Goal: Task Accomplishment & Management: Manage account settings

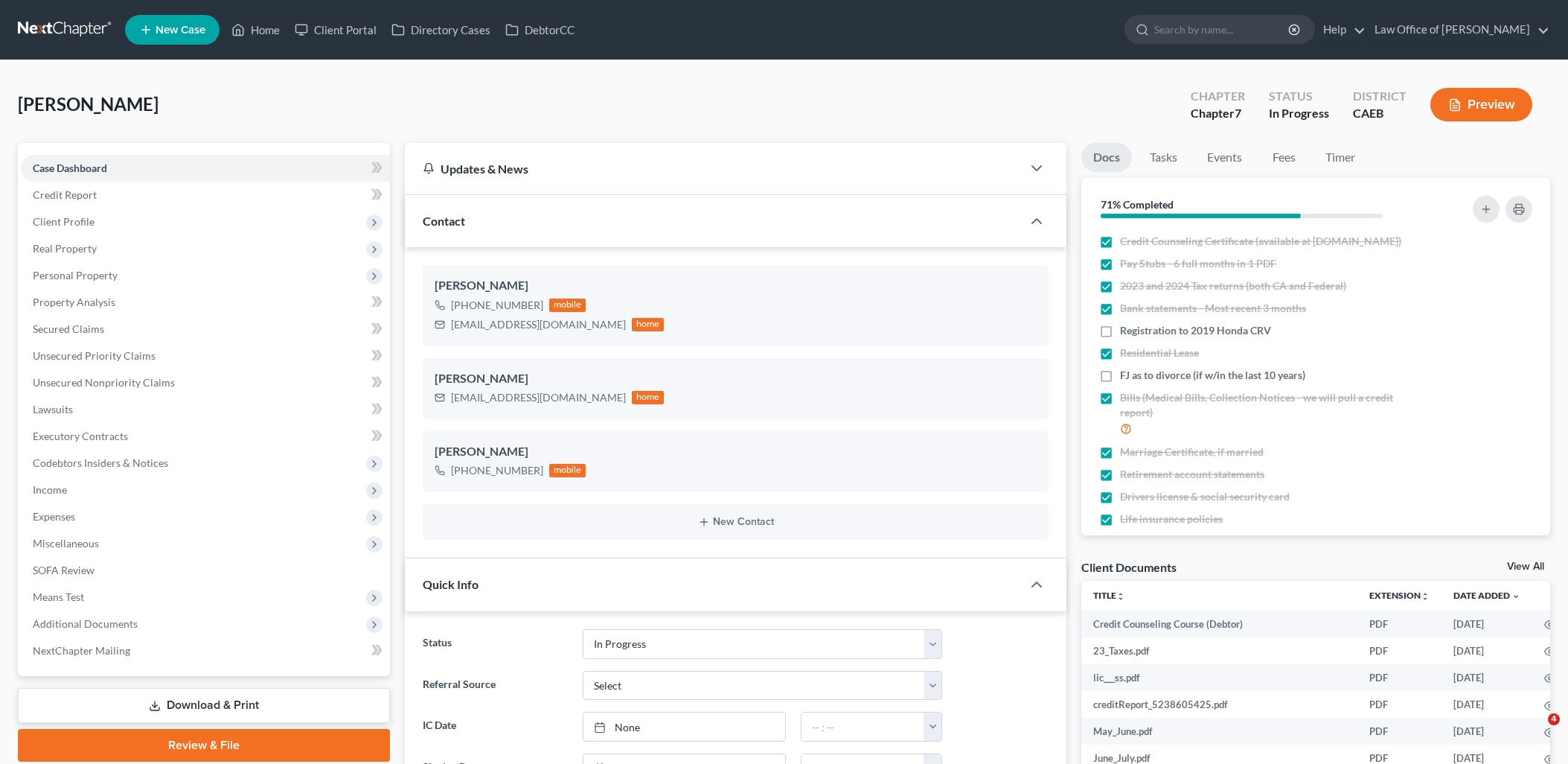
select select "9"
click at [1502, 338] on icon "button" at bounding box center [1508, 332] width 12 height 12
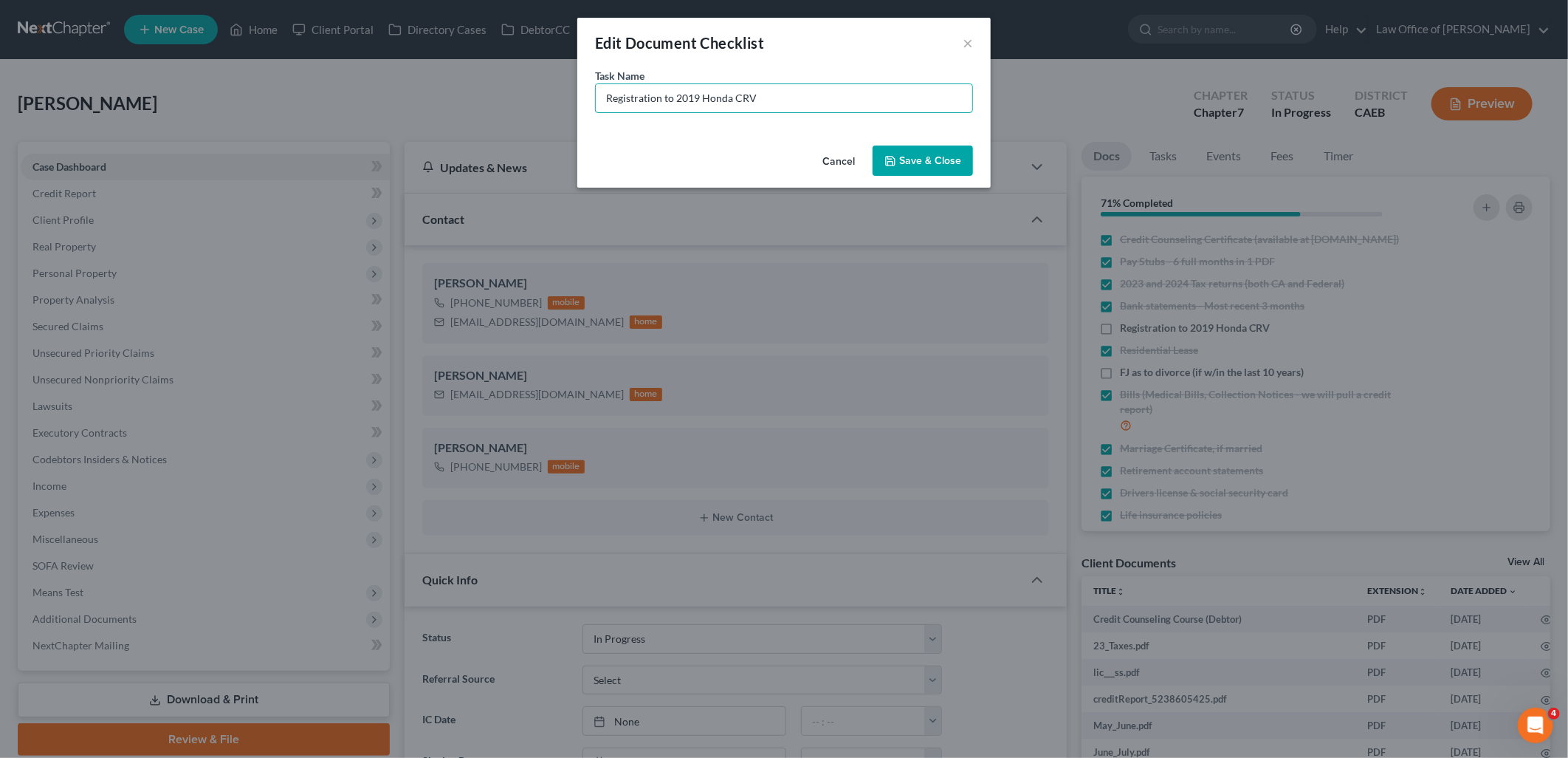
drag, startPoint x: 601, startPoint y: 99, endPoint x: 780, endPoint y: 115, distance: 179.7
click at [780, 115] on div "Task Name * Registration to 2019 Honda CRV" at bounding box center [784, 103] width 414 height 71
click at [920, 164] on button "Save & Close" at bounding box center [922, 161] width 100 height 31
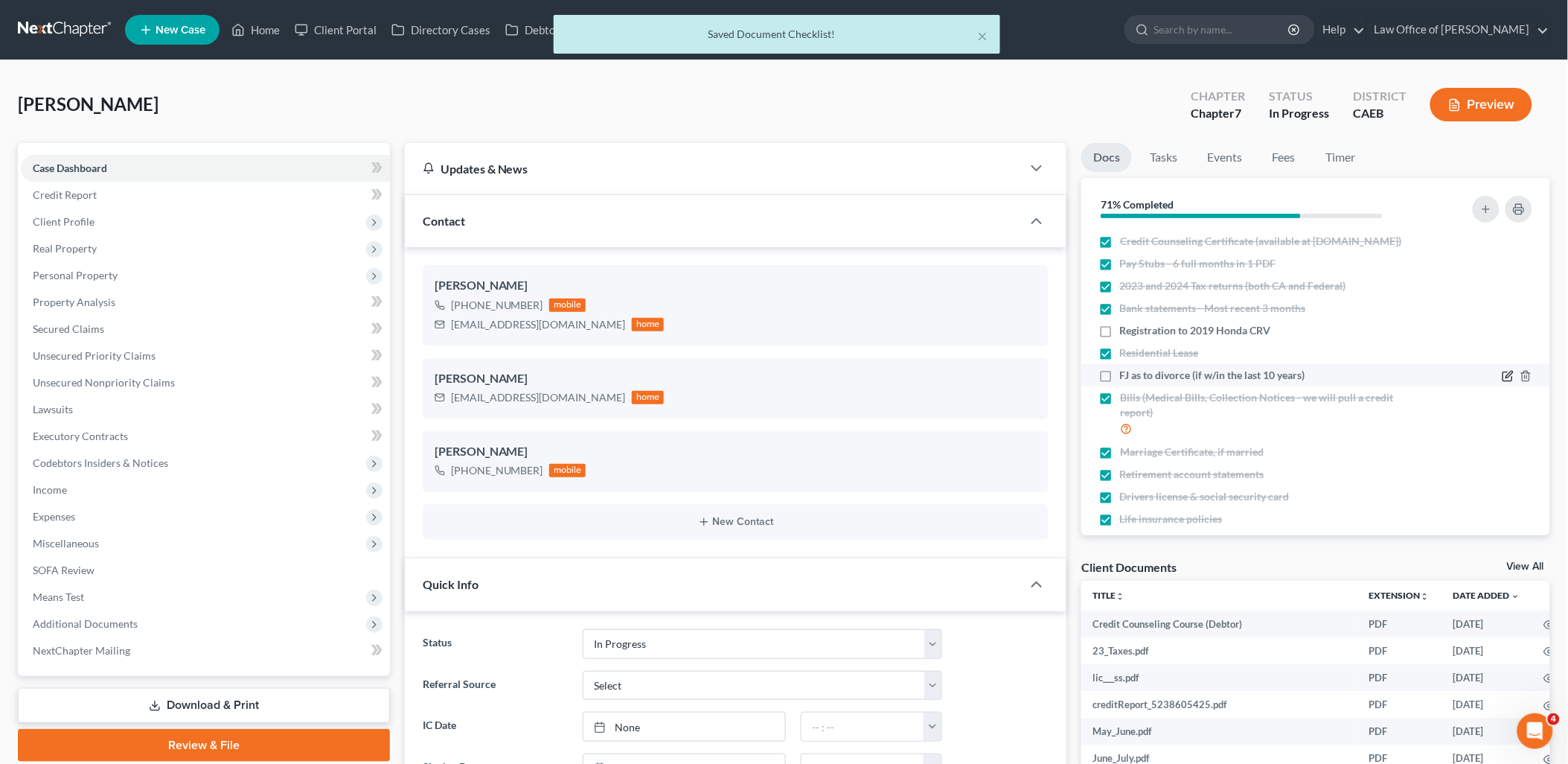
click at [1503, 381] on icon "button" at bounding box center [1507, 376] width 9 height 9
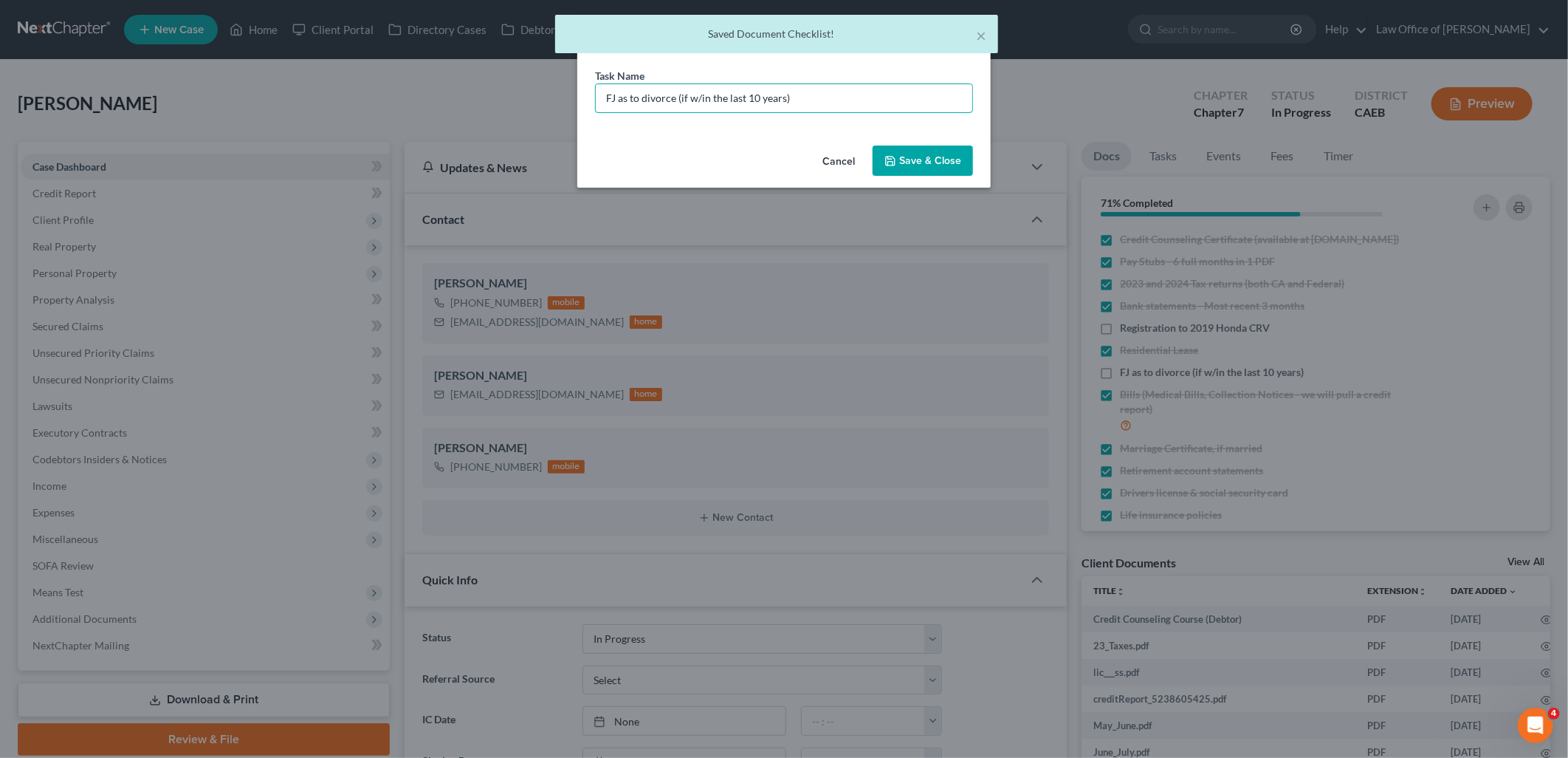
drag, startPoint x: 814, startPoint y: 94, endPoint x: 1470, endPoint y: 296, distance: 686.4
click at [597, 111] on input "FJ as to divorce (if w/in the last 10 years)" at bounding box center [784, 98] width 376 height 28
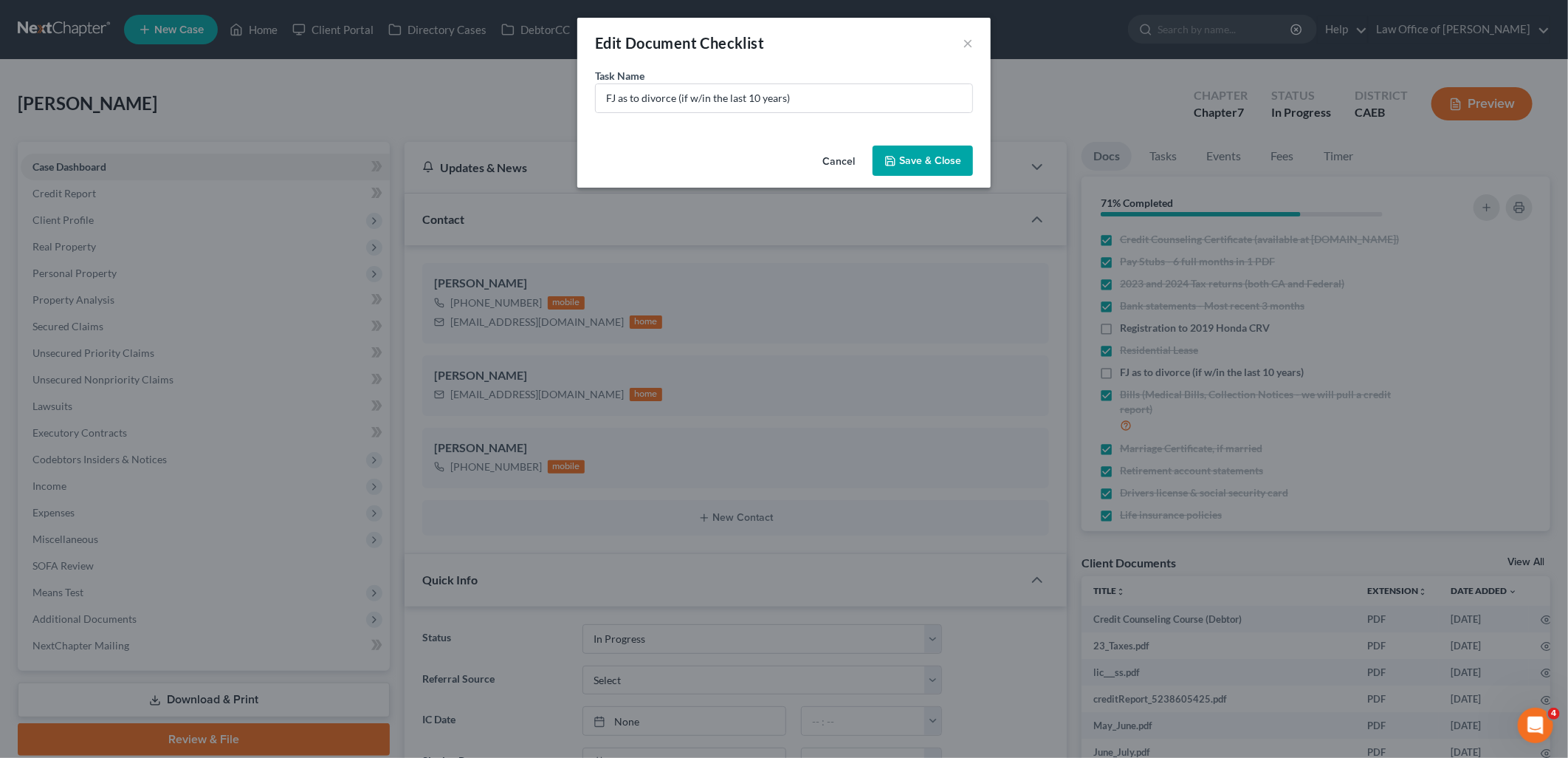
drag, startPoint x: 919, startPoint y: 160, endPoint x: 1282, endPoint y: 409, distance: 440.2
click at [919, 161] on button "Save & Close" at bounding box center [922, 161] width 100 height 31
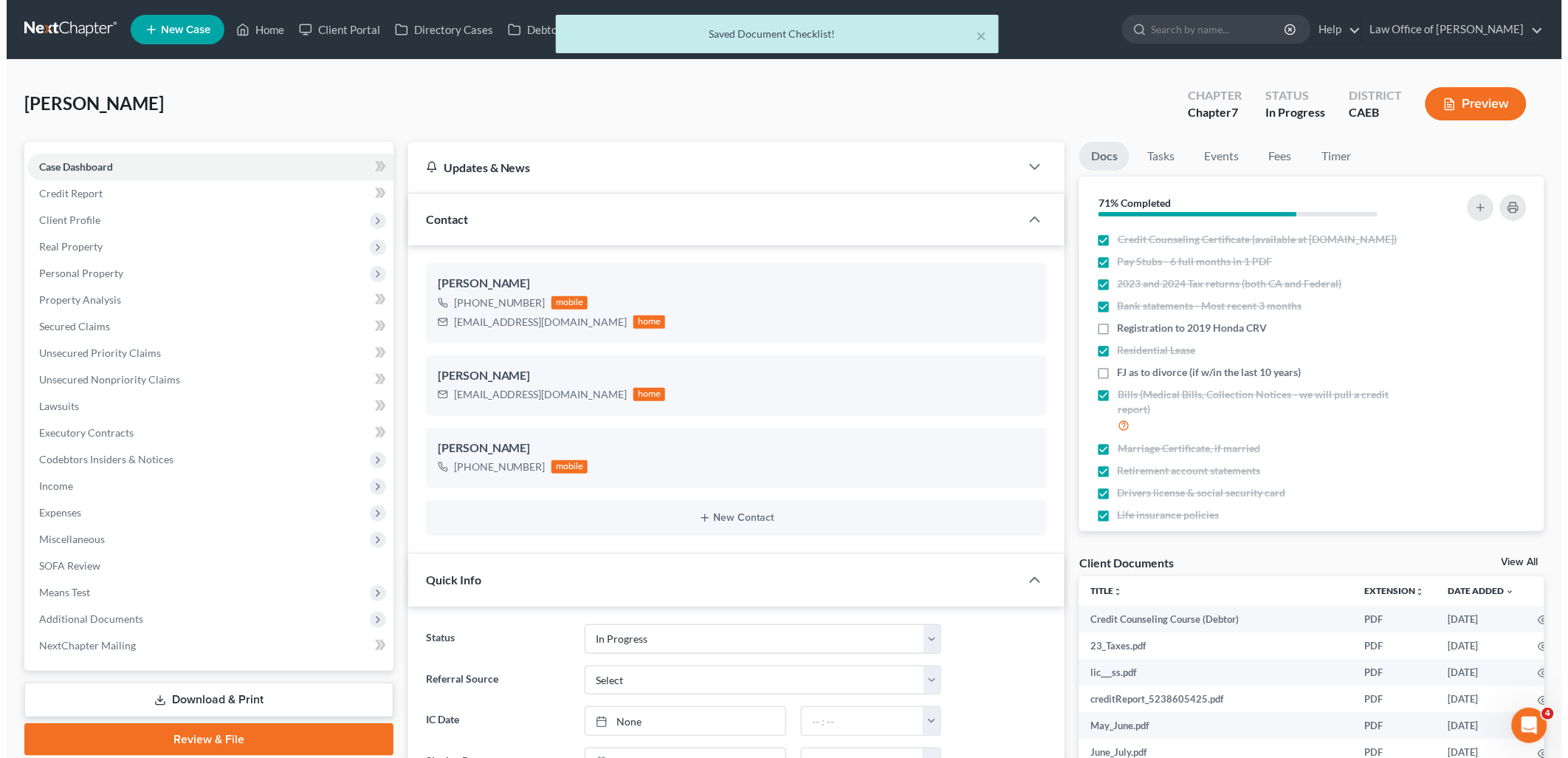
scroll to position [77, 0]
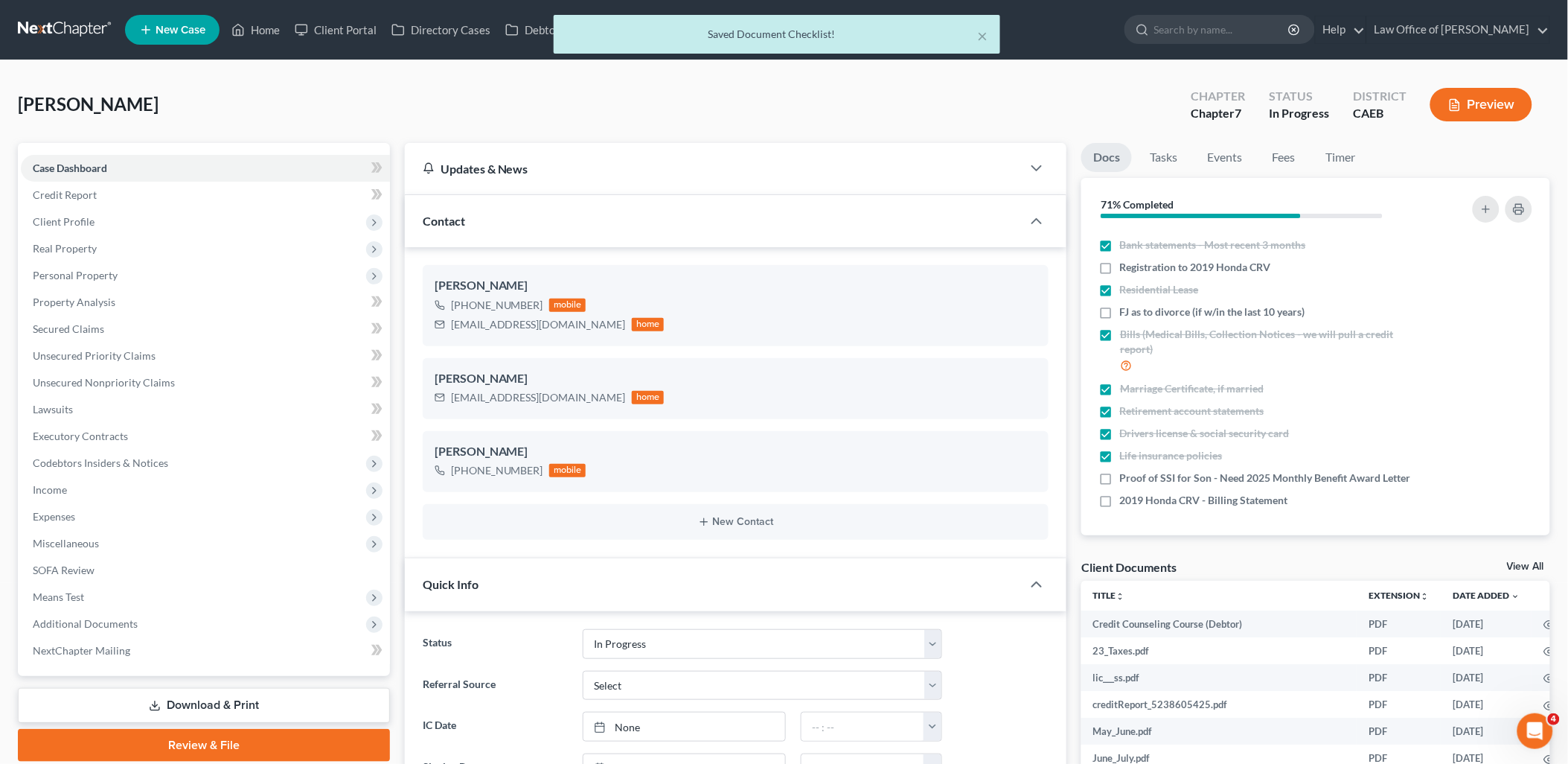
drag, startPoint x: 1500, startPoint y: 474, endPoint x: 1058, endPoint y: 25, distance: 630.1
click at [1502, 474] on icon "button" at bounding box center [1508, 479] width 12 height 12
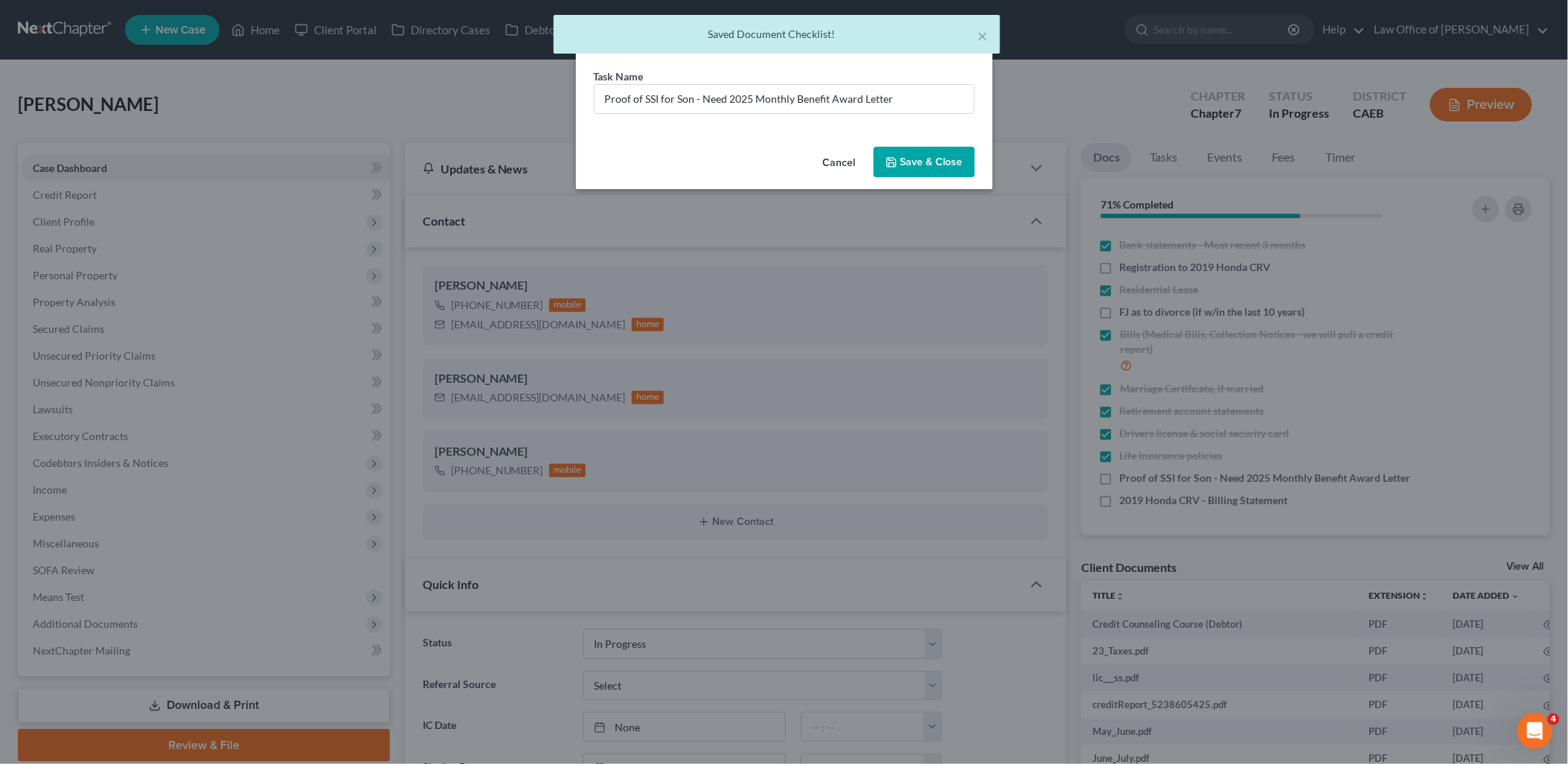
scroll to position [62, 0]
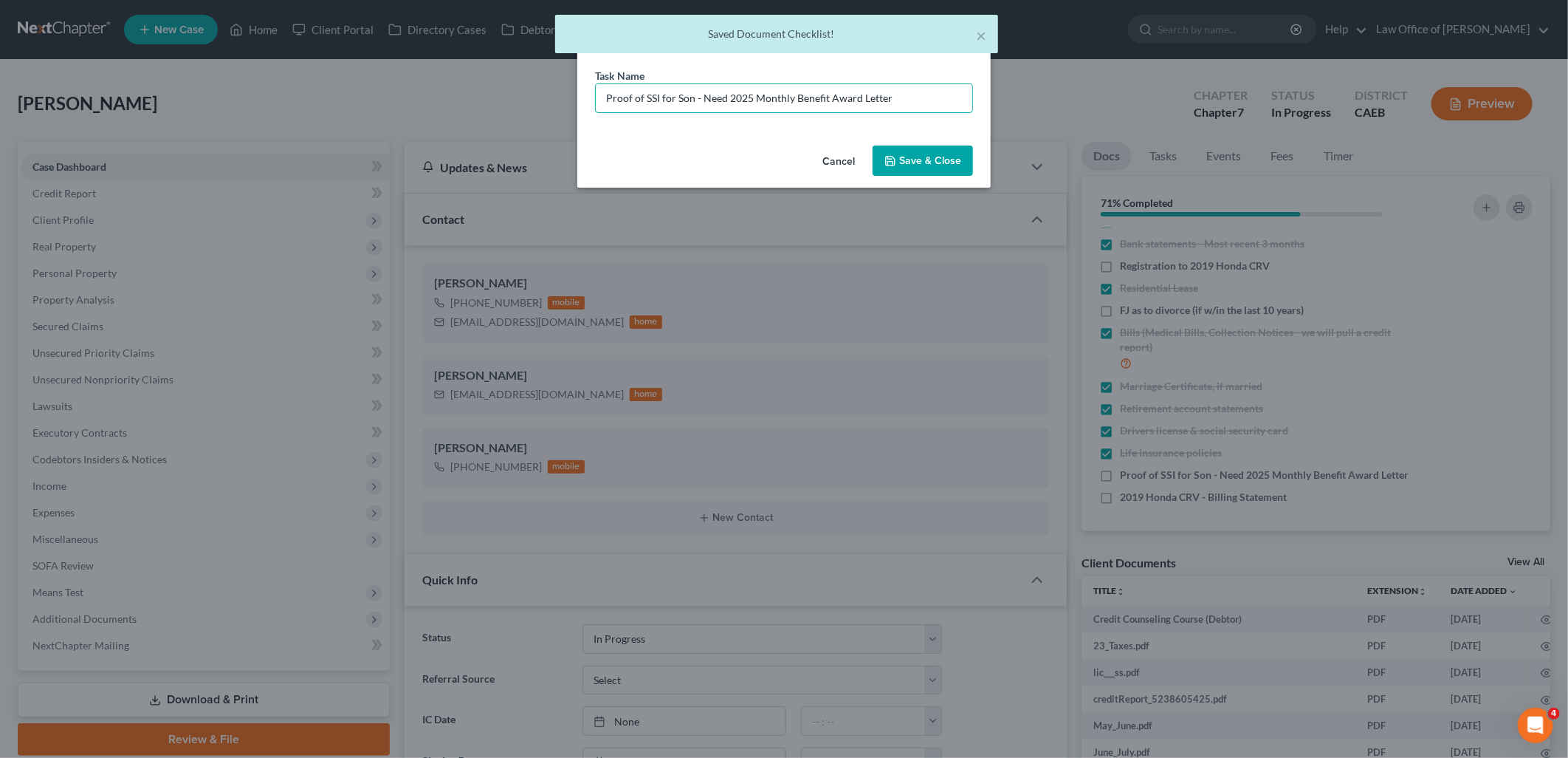
drag, startPoint x: 912, startPoint y: 103, endPoint x: 1022, endPoint y: 359, distance: 278.6
click at [552, 105] on div "Edit Document Checklist × Task Name * Proof of SSI for Son - Need 2025 Monthly …" at bounding box center [784, 379] width 1568 height 758
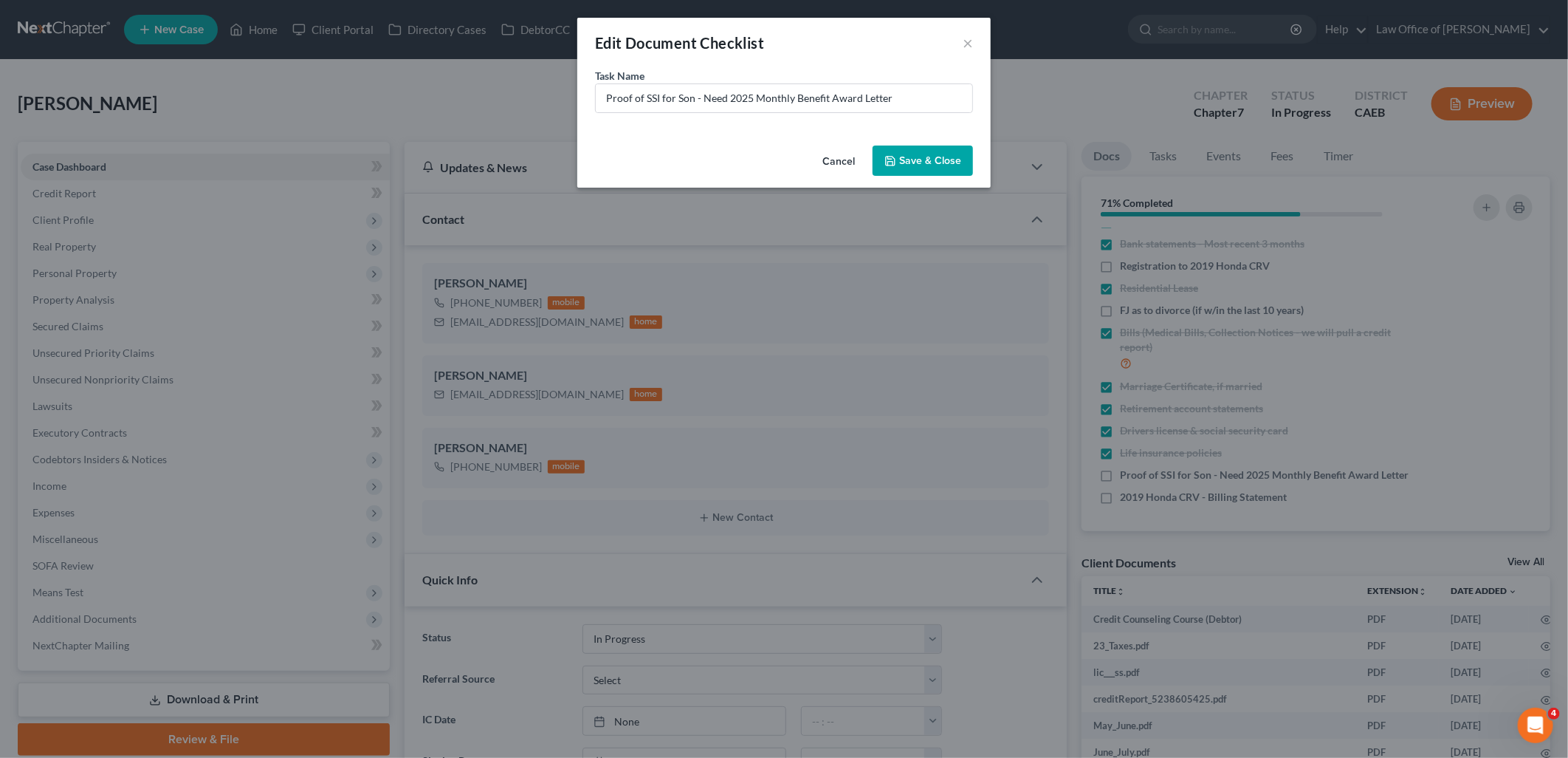
drag, startPoint x: 910, startPoint y: 164, endPoint x: 1348, endPoint y: 515, distance: 561.3
click at [910, 164] on button "Save & Close" at bounding box center [922, 161] width 100 height 31
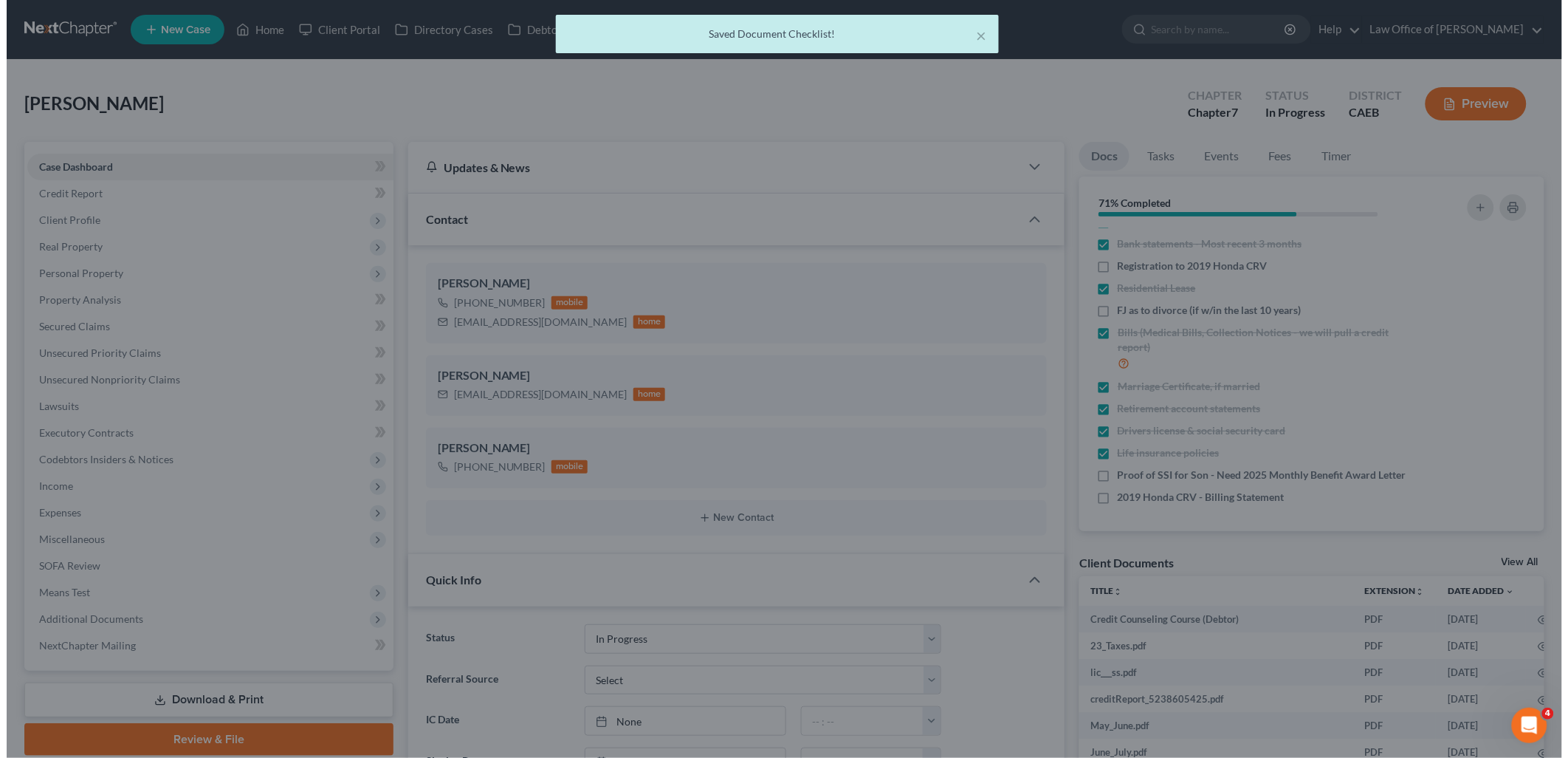
scroll to position [77, 0]
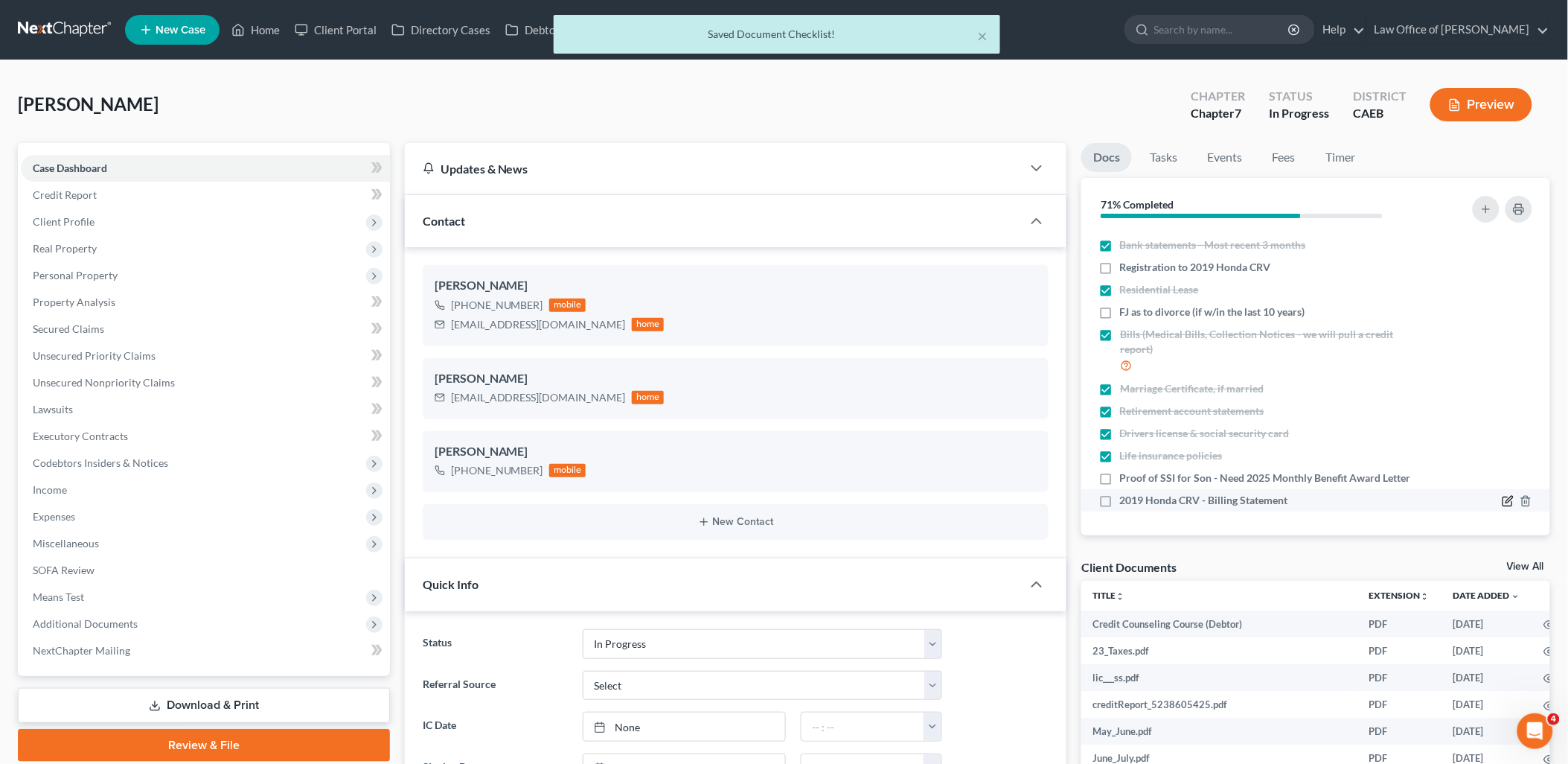
click at [1502, 503] on icon "button" at bounding box center [1508, 501] width 12 height 12
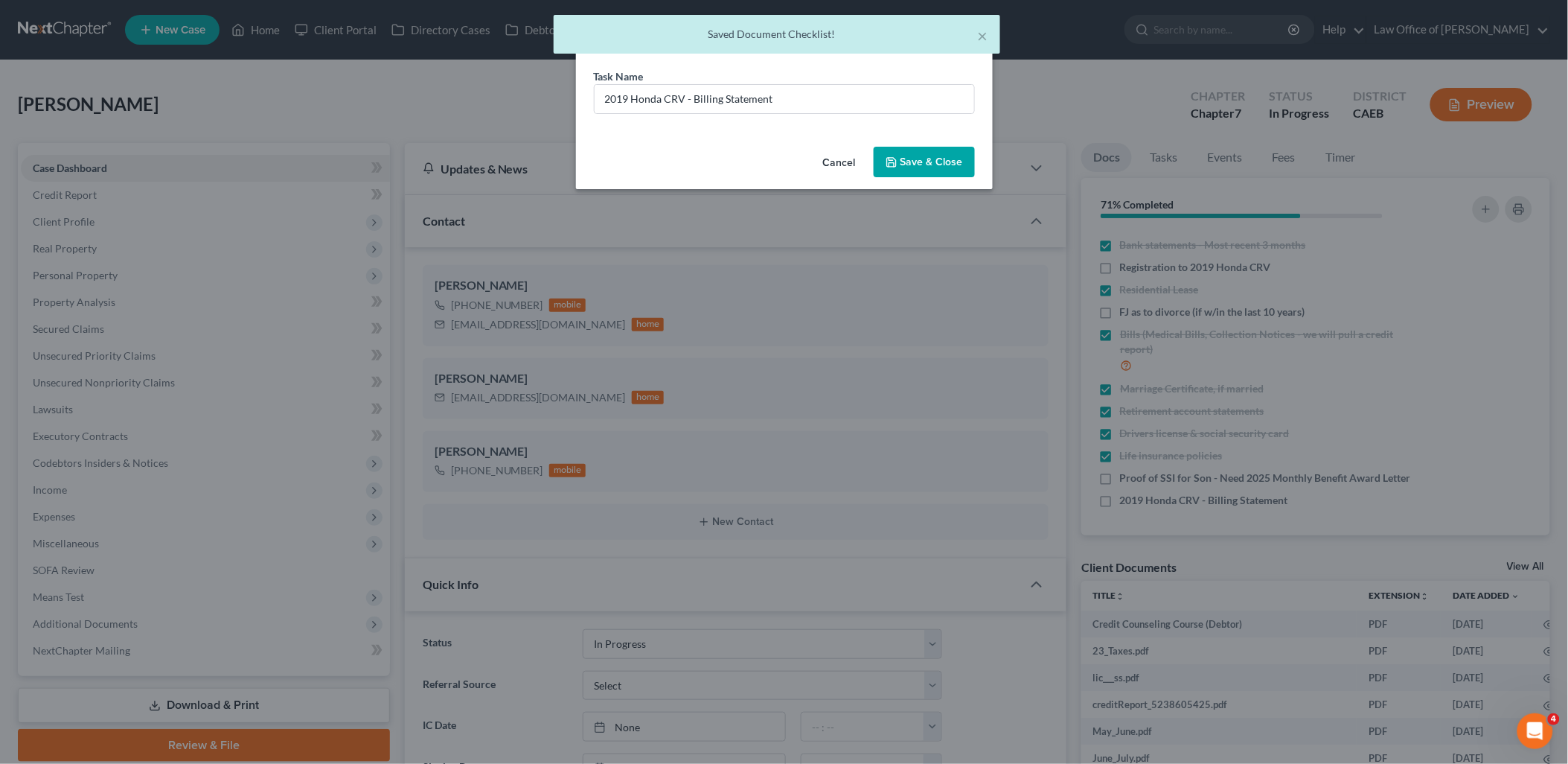
scroll to position [62, 0]
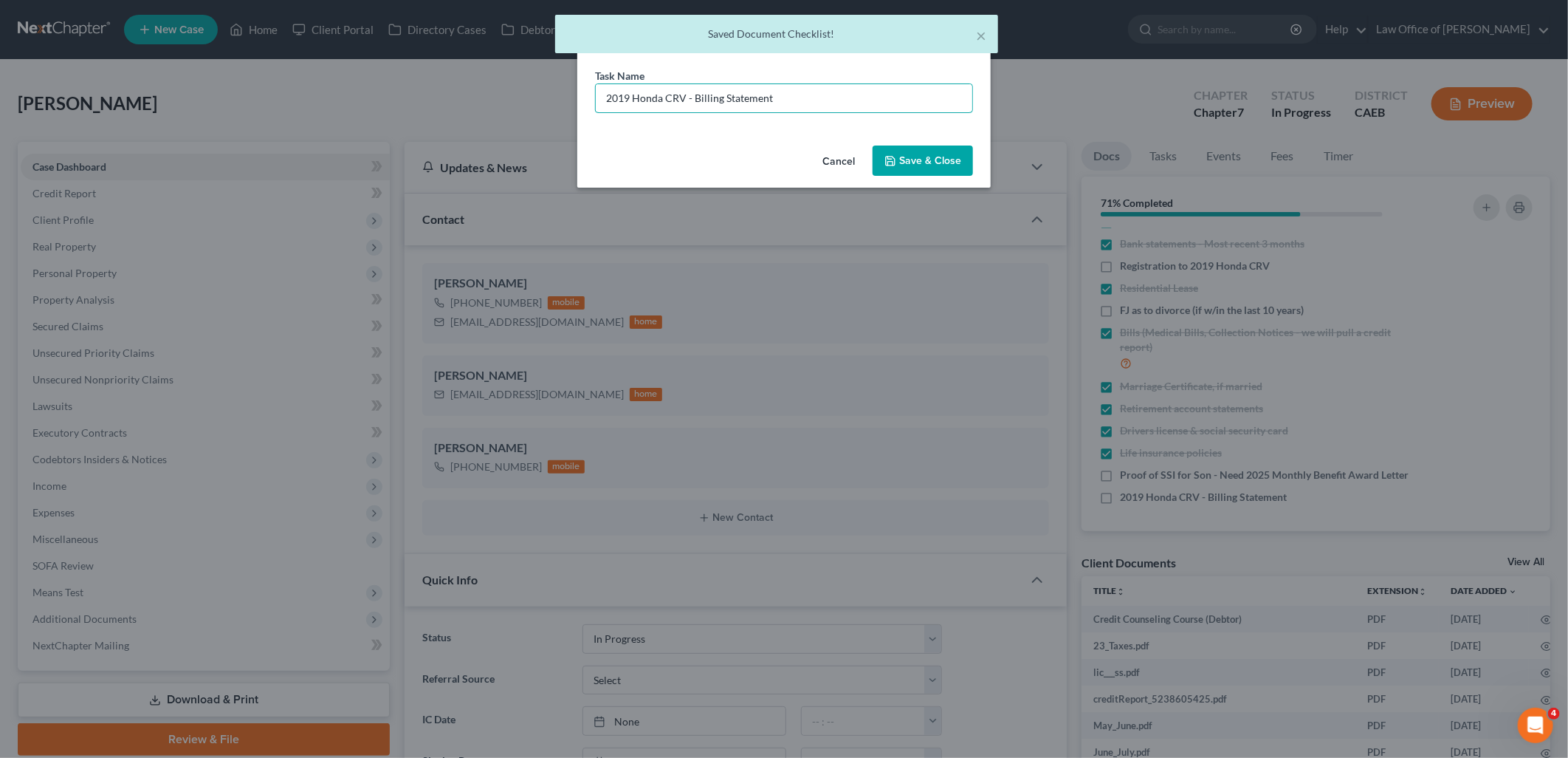
drag, startPoint x: 870, startPoint y: 99, endPoint x: 1024, endPoint y: 353, distance: 297.0
click at [585, 111] on div "Task Name * 2019 Honda CRV - Billing Statement" at bounding box center [784, 103] width 414 height 71
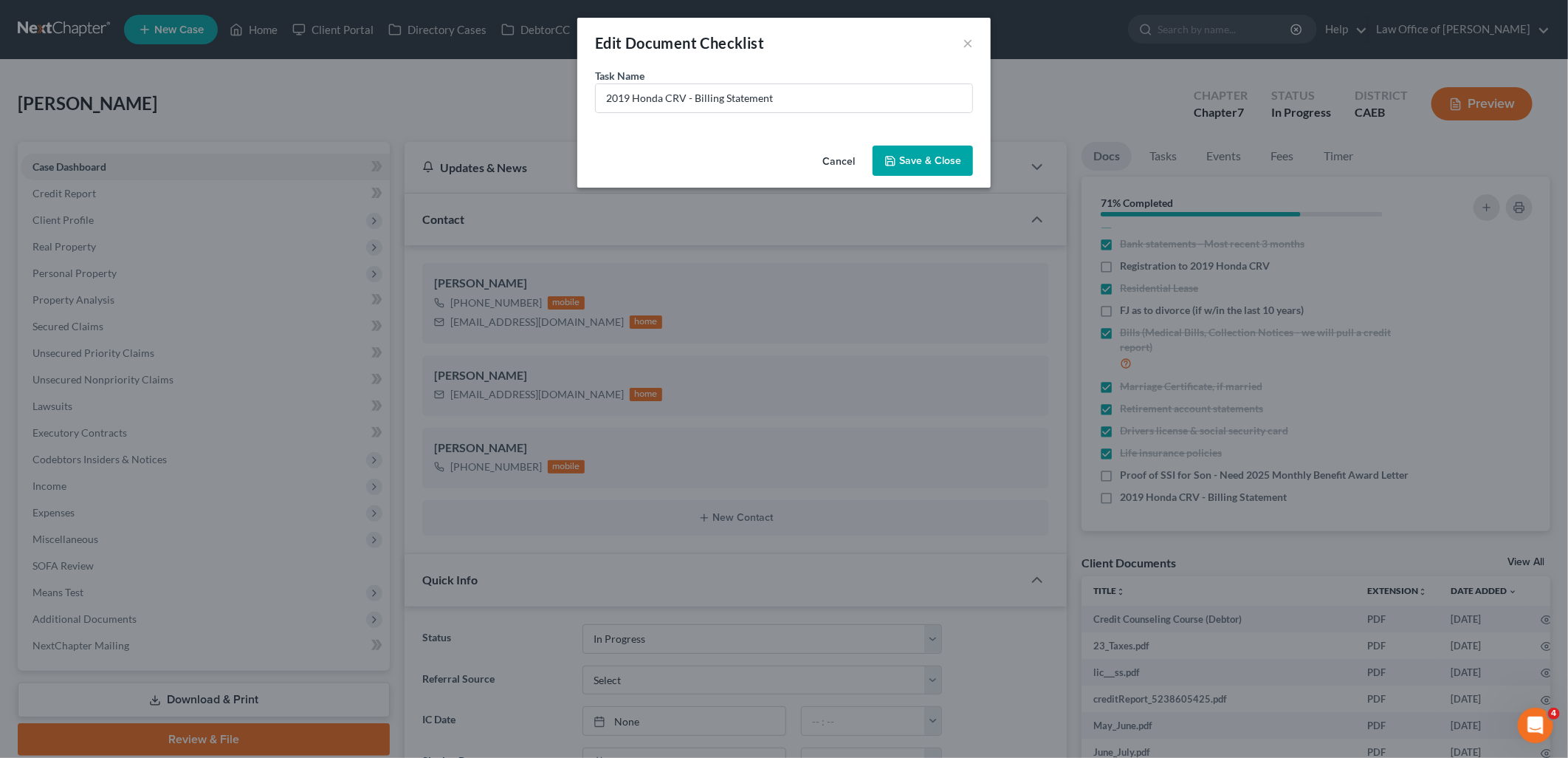
drag, startPoint x: 901, startPoint y: 169, endPoint x: 1363, endPoint y: 458, distance: 544.9
click at [901, 169] on button "Save & Close" at bounding box center [922, 161] width 100 height 31
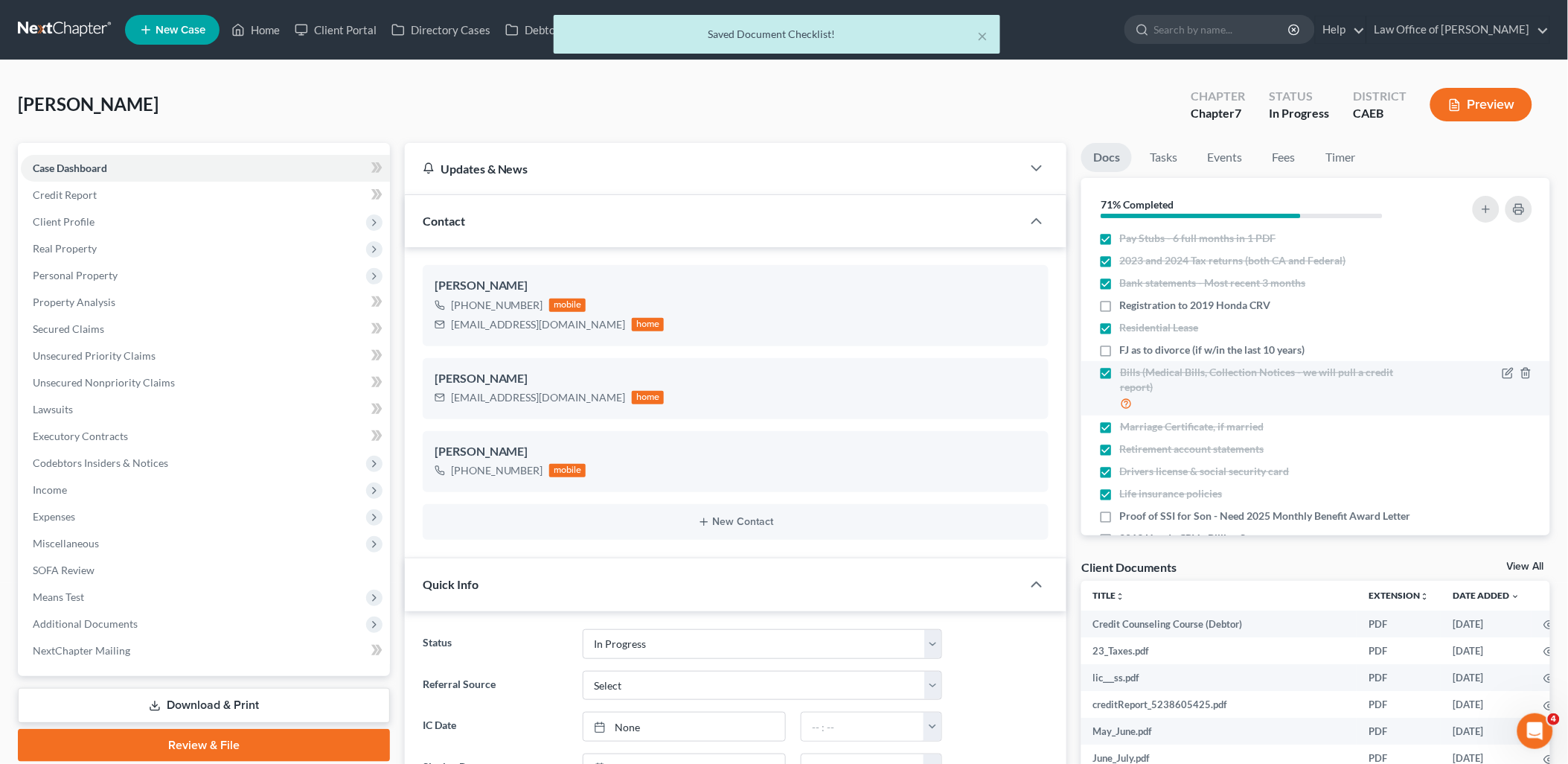
scroll to position [0, 0]
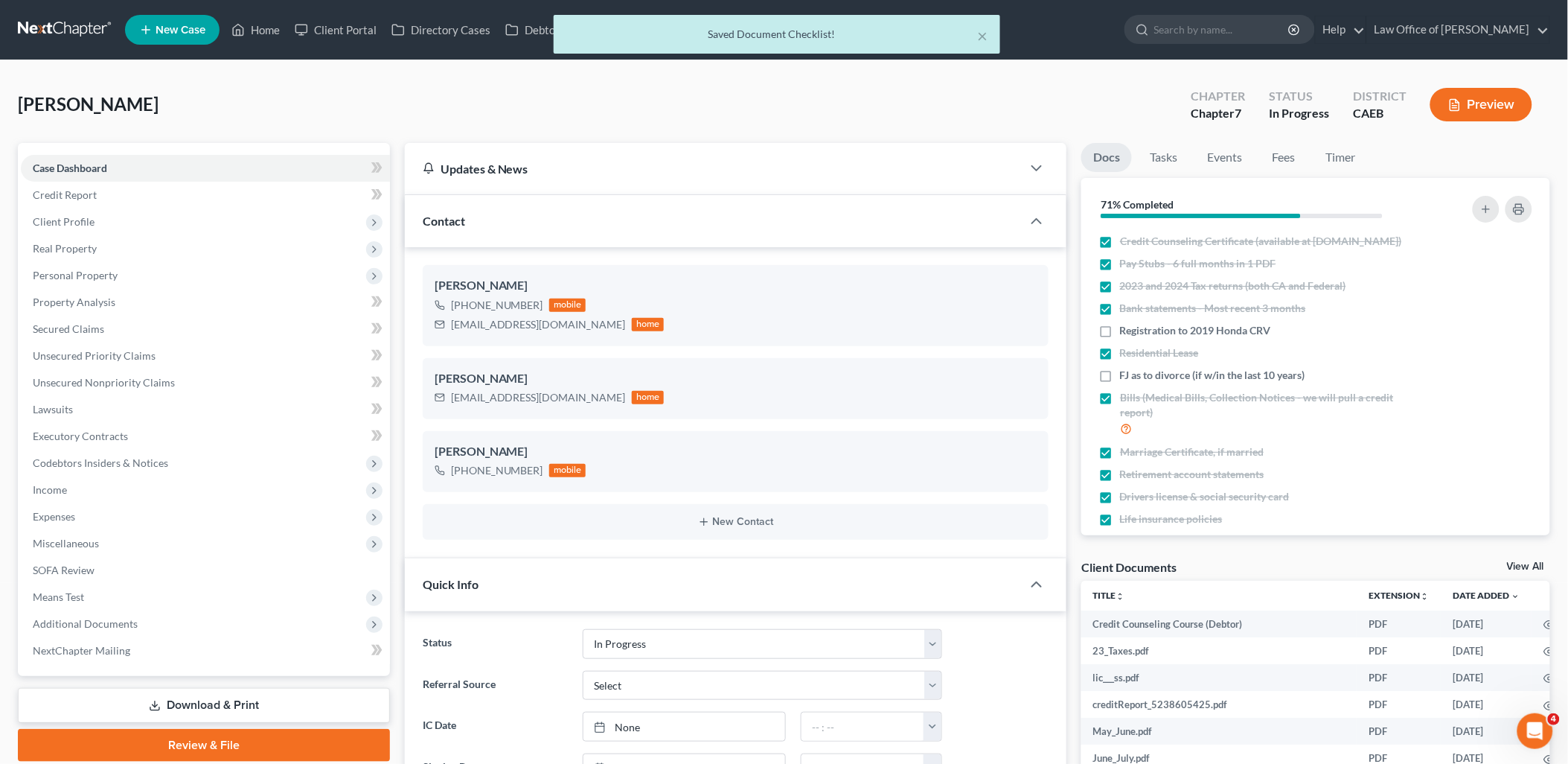
click at [1527, 562] on link "View All" at bounding box center [1526, 567] width 38 height 10
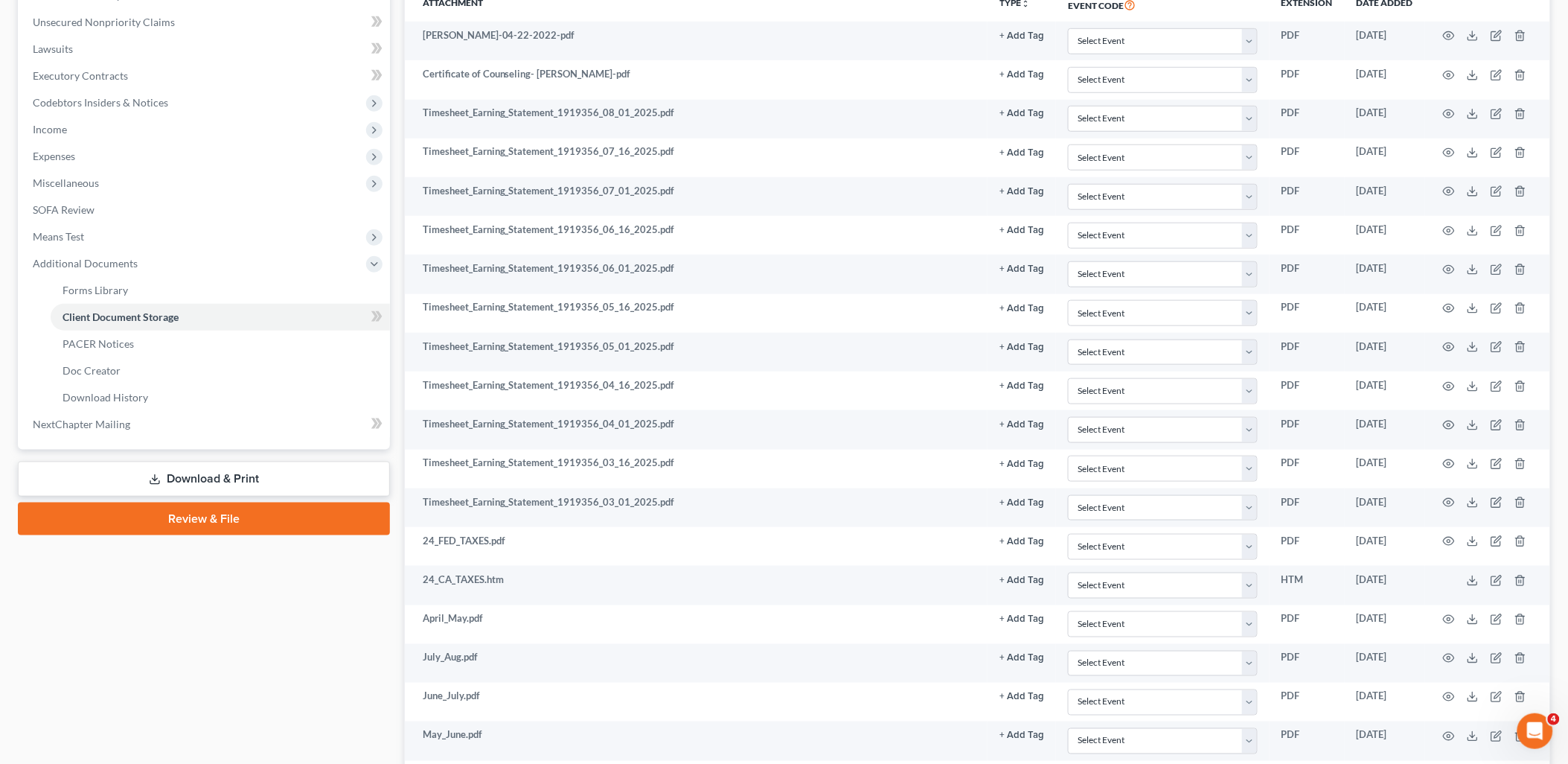
scroll to position [301, 0]
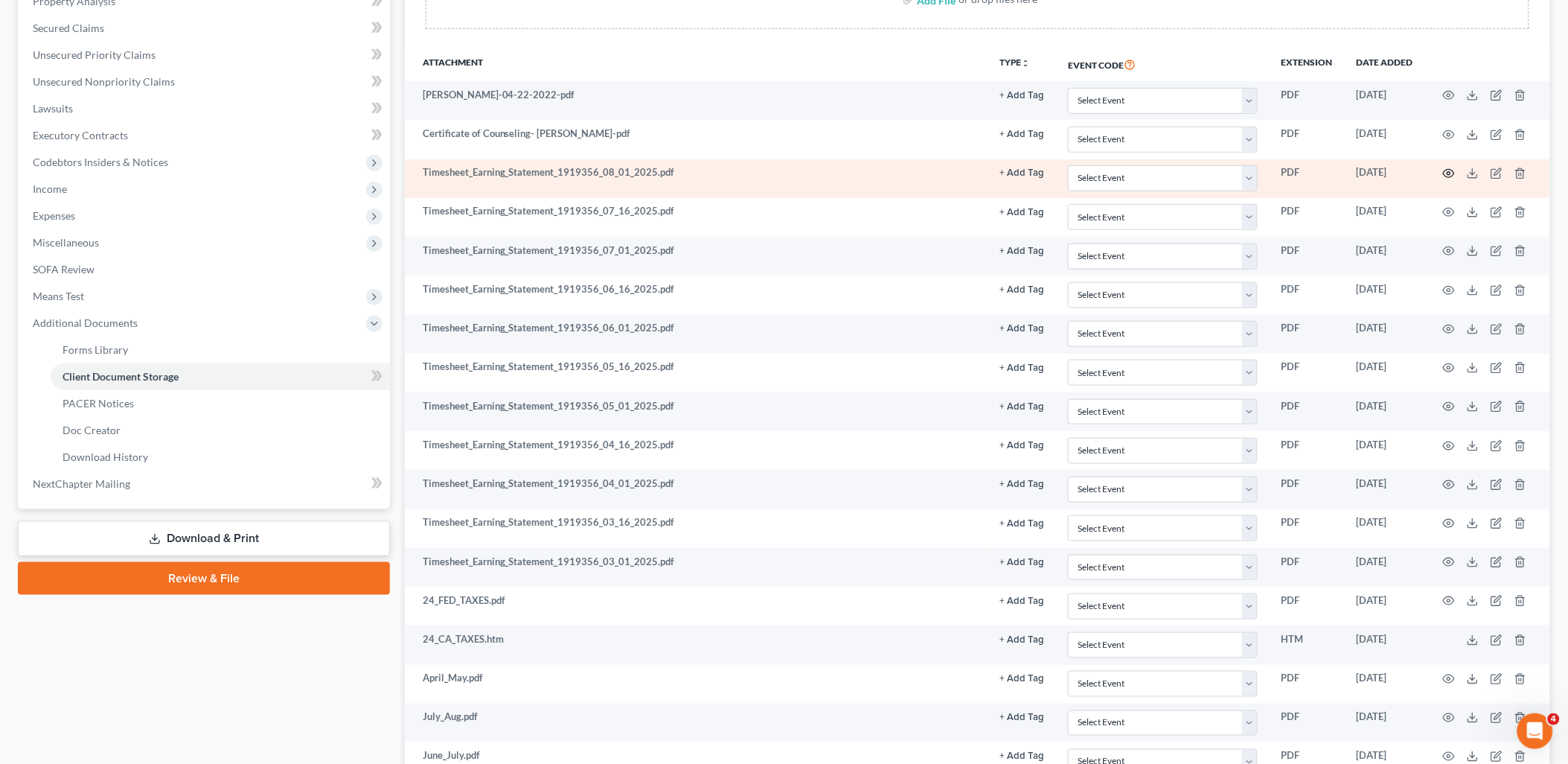
click at [1447, 169] on icon "button" at bounding box center [1449, 173] width 12 height 12
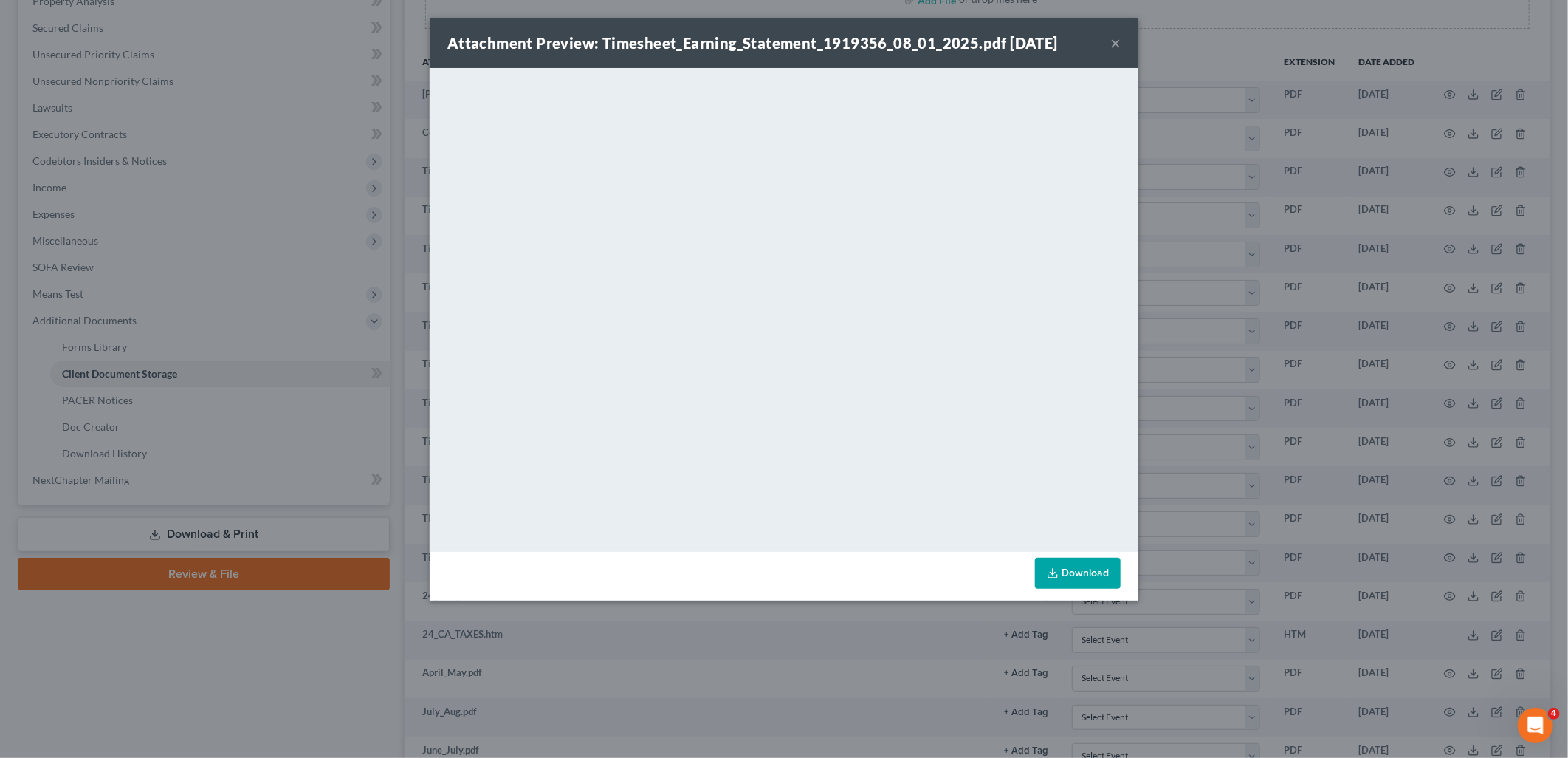
click at [1113, 46] on button "×" at bounding box center [1115, 42] width 10 height 18
